Goal: Find specific page/section: Find specific page/section

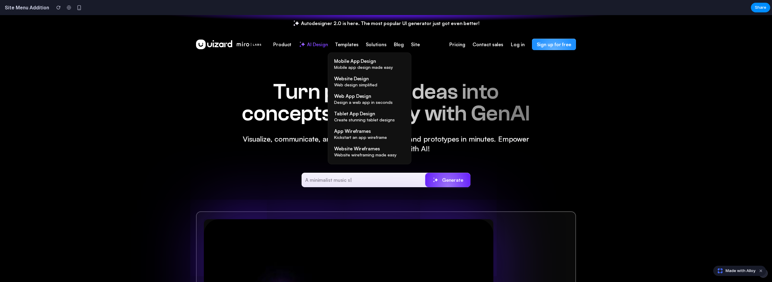
click at [351, 44] on span "Templates" at bounding box center [346, 44] width 23 height 7
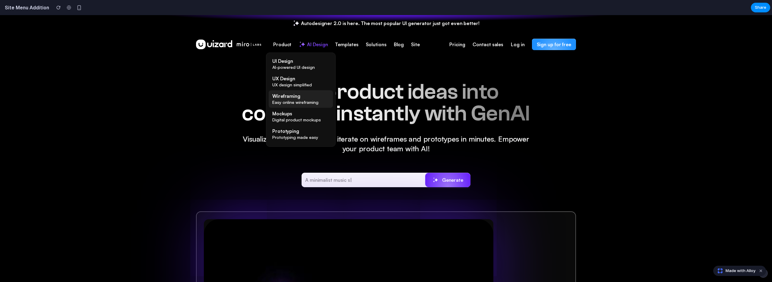
click at [286, 96] on span "Wireframing" at bounding box center [286, 96] width 28 height 7
click at [290, 96] on span "Wireframing" at bounding box center [286, 96] width 28 height 7
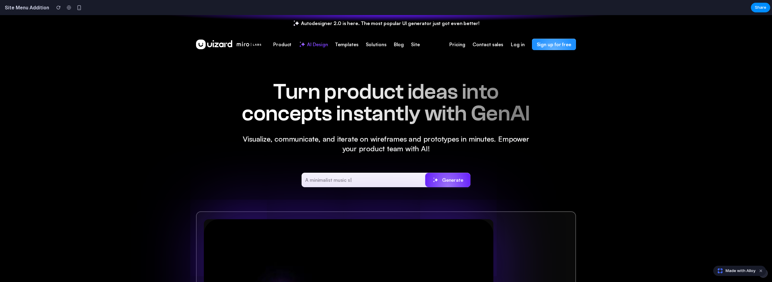
click at [592, 104] on div "Turn product ideas into concepts instantly with GenAI Visualize, communicate, a…" at bounding box center [386, 279] width 772 height 450
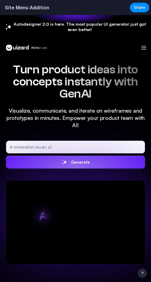
click at [140, 48] on img at bounding box center [143, 47] width 7 height 7
click at [140, 47] on img at bounding box center [143, 47] width 7 height 7
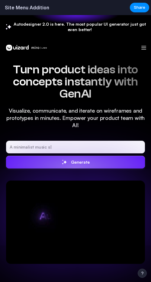
click at [35, 47] on img at bounding box center [26, 48] width 41 height 6
click at [16, 20] on div "Autodesigner 2.0 is here. The most popular UI generator just got even better!" at bounding box center [75, 27] width 151 height 24
click at [15, 16] on div "Autodesigner 2.0 is here. The most popular UI generator just got even better!" at bounding box center [75, 27] width 151 height 24
click at [31, 9] on h2 "Site Menu Addition" at bounding box center [25, 7] width 47 height 7
click at [40, 7] on h2 "Site Menu Addition" at bounding box center [25, 7] width 47 height 7
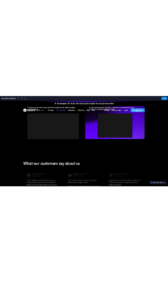
scroll to position [901, 0]
